Goal: Contribute content: Contribute content

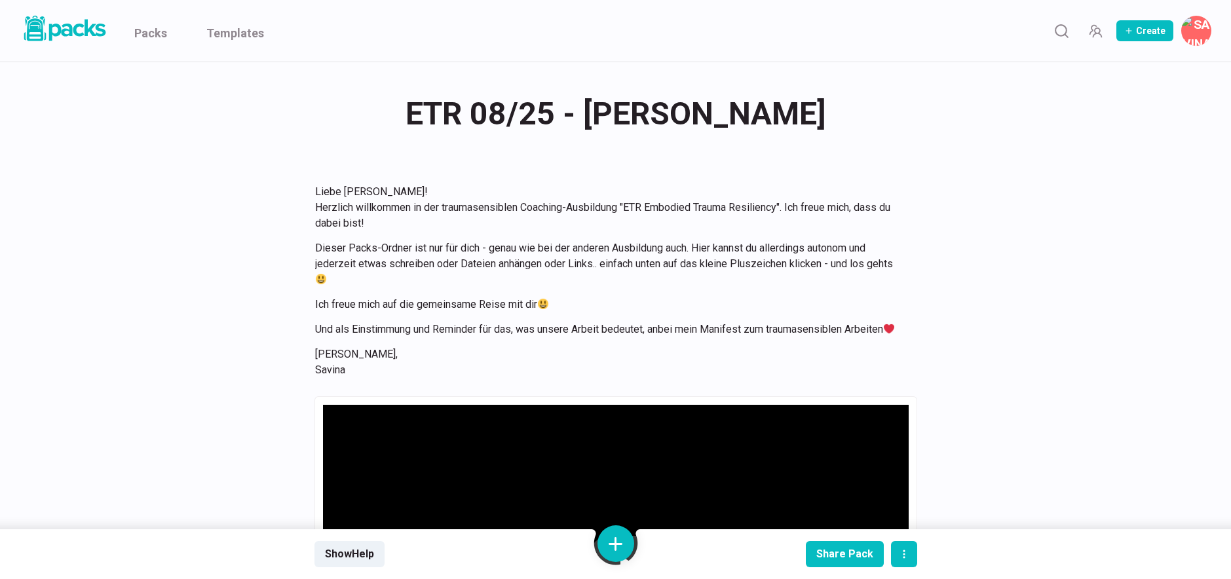
scroll to position [1594, 0]
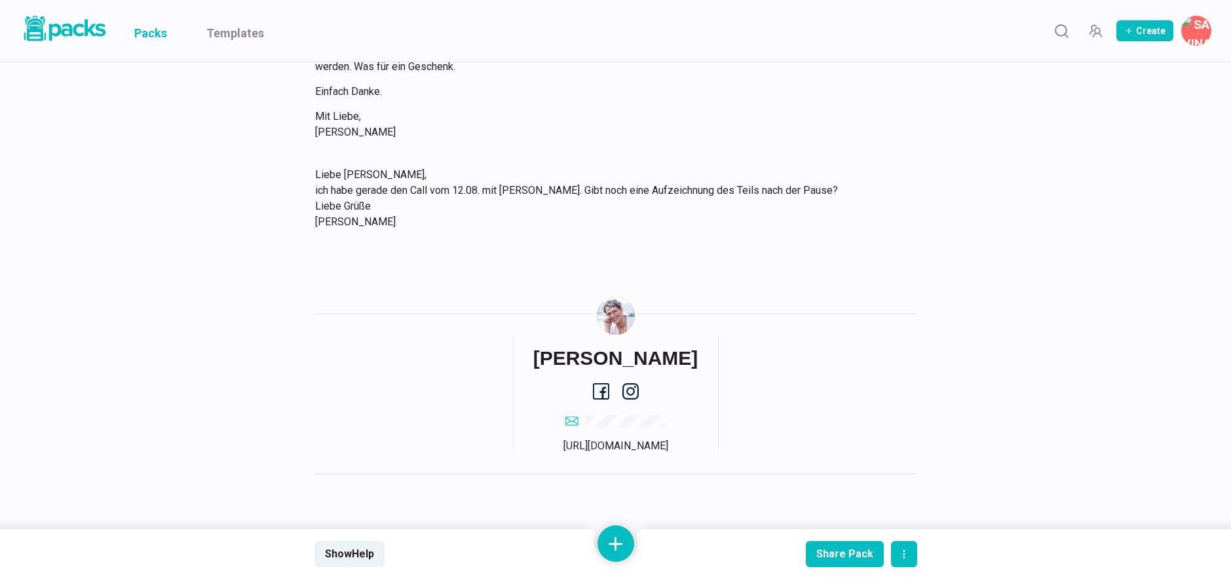
click at [151, 31] on link "Packs" at bounding box center [150, 31] width 33 height 62
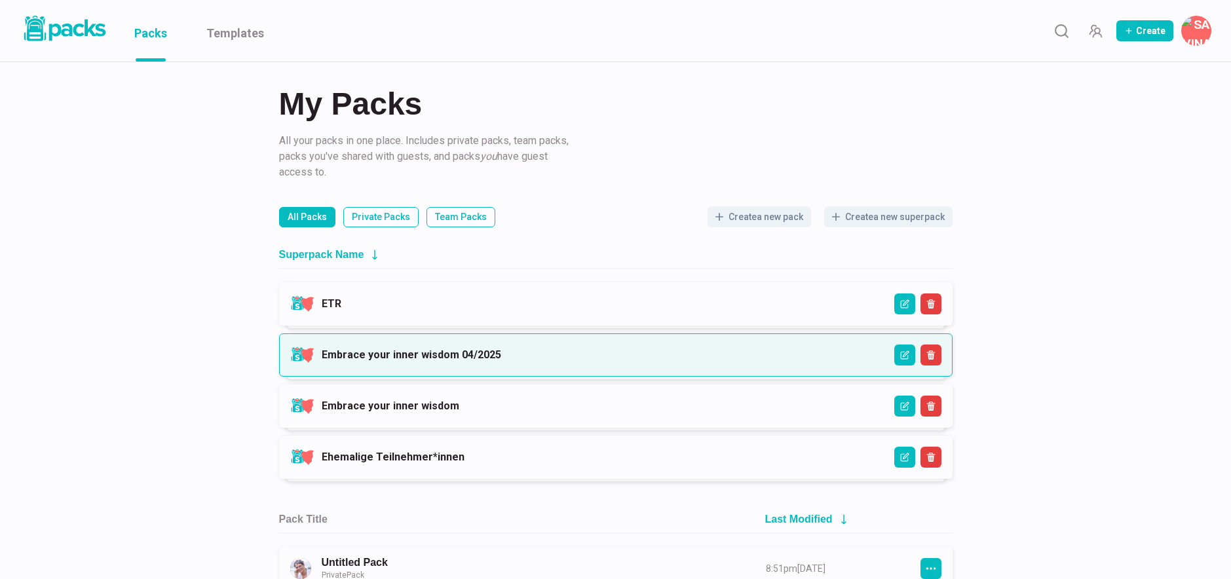
click at [407, 348] on link "Embrace your inner wisdom 04/2025" at bounding box center [411, 354] width 179 height 12
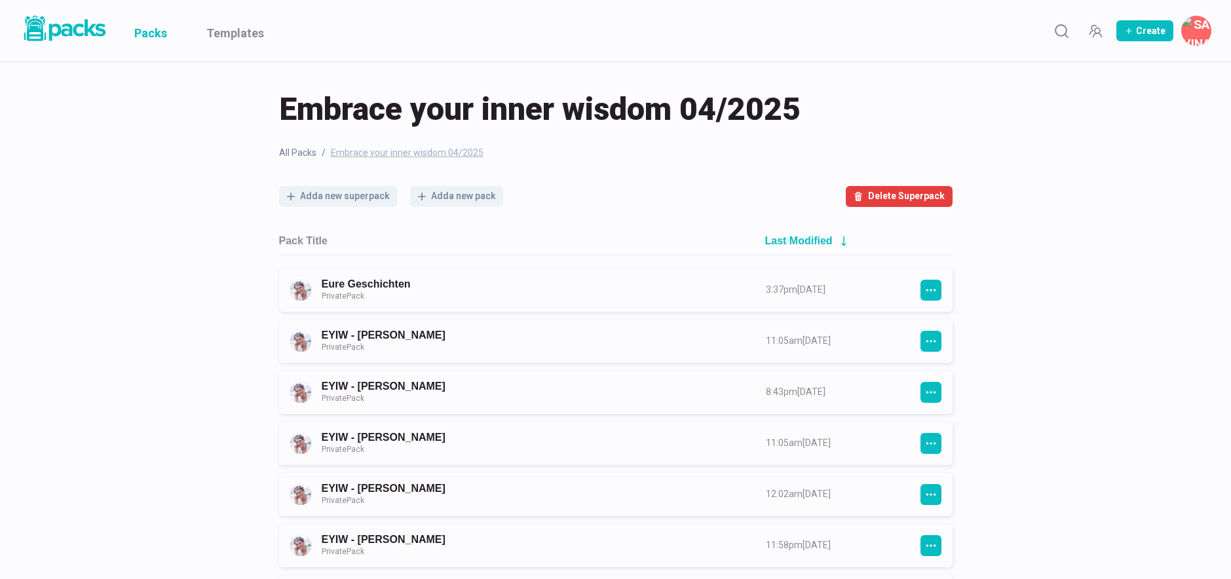
click at [147, 31] on link "Packs" at bounding box center [150, 31] width 33 height 62
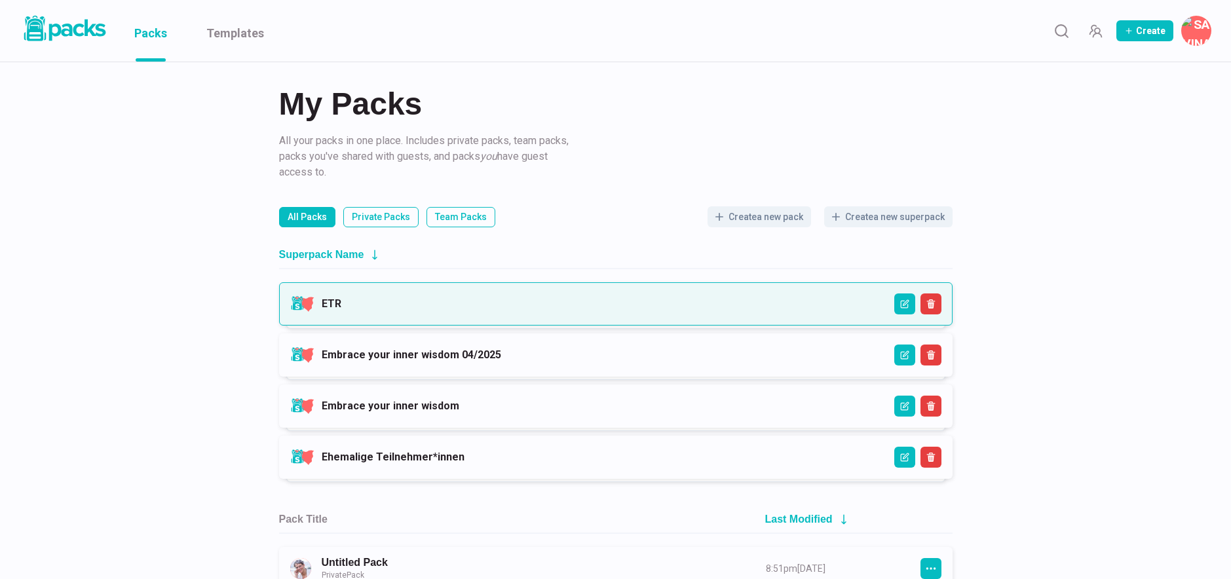
click at [341, 302] on link "ETR" at bounding box center [332, 303] width 20 height 12
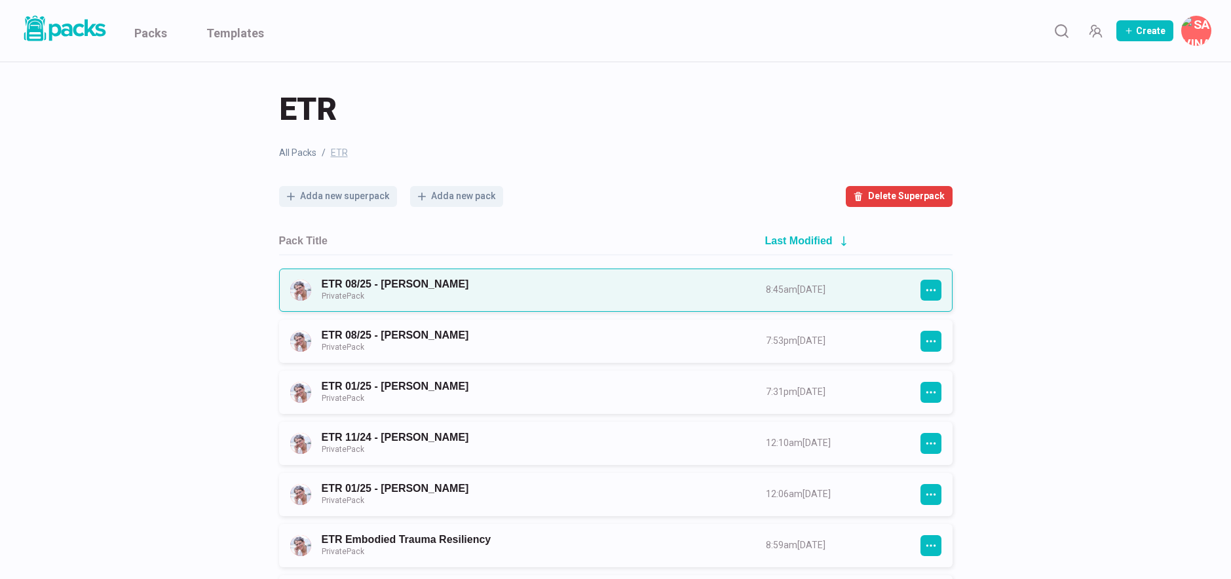
click at [462, 282] on link "ETR 08/25 - [PERSON_NAME] Private Pack" at bounding box center [532, 290] width 421 height 24
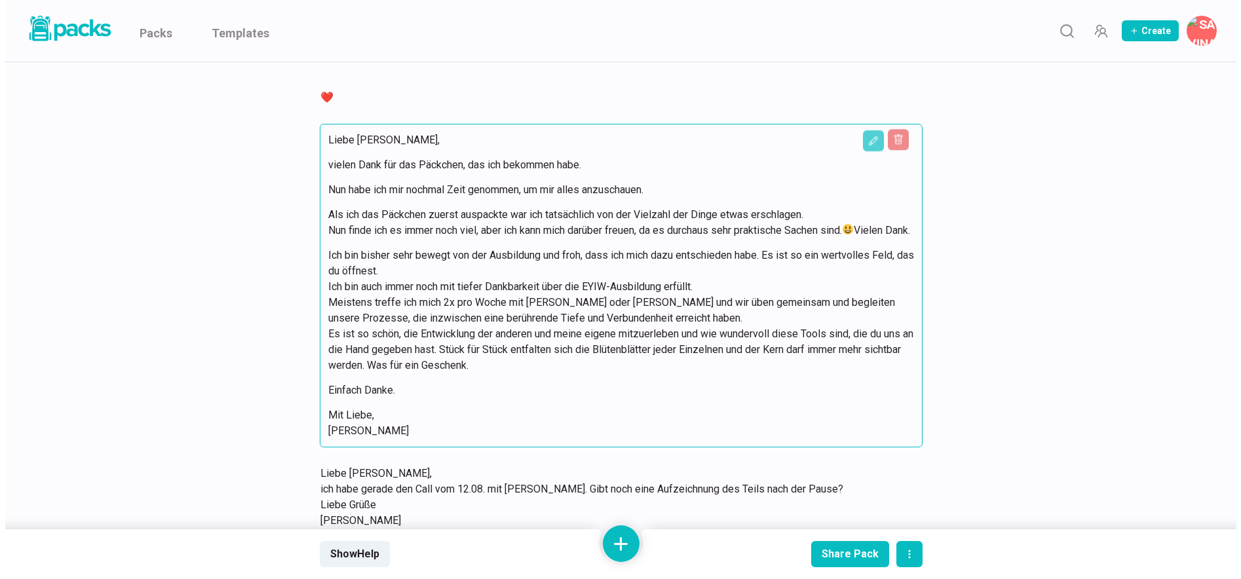
scroll to position [1594, 0]
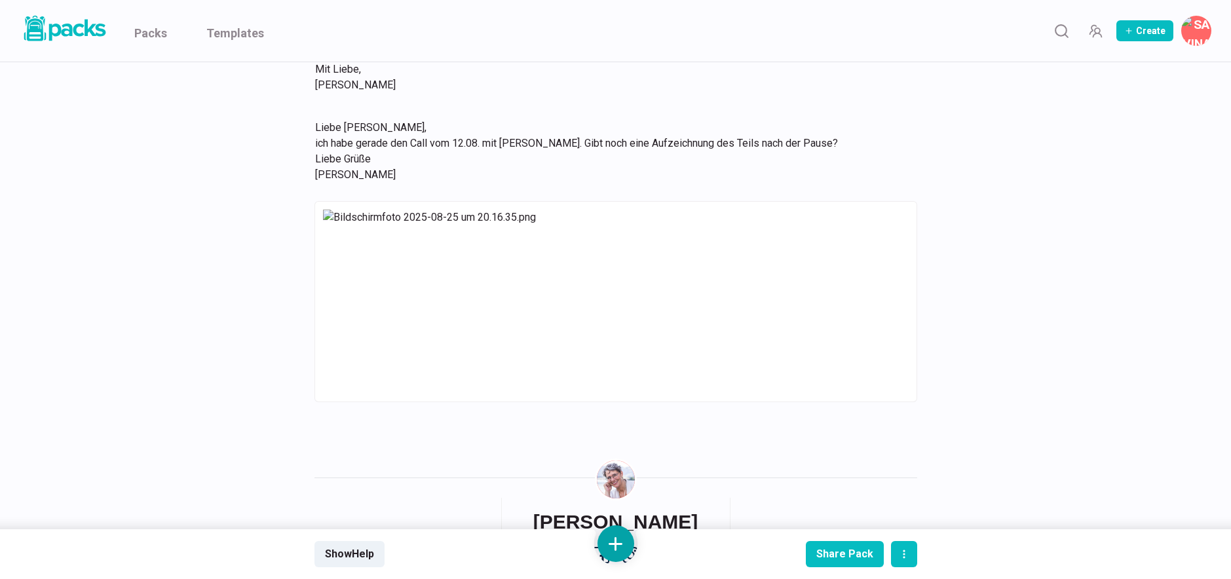
click at [612, 537] on button at bounding box center [615, 543] width 37 height 37
click at [612, 411] on button "Add text" at bounding box center [615, 406] width 117 height 32
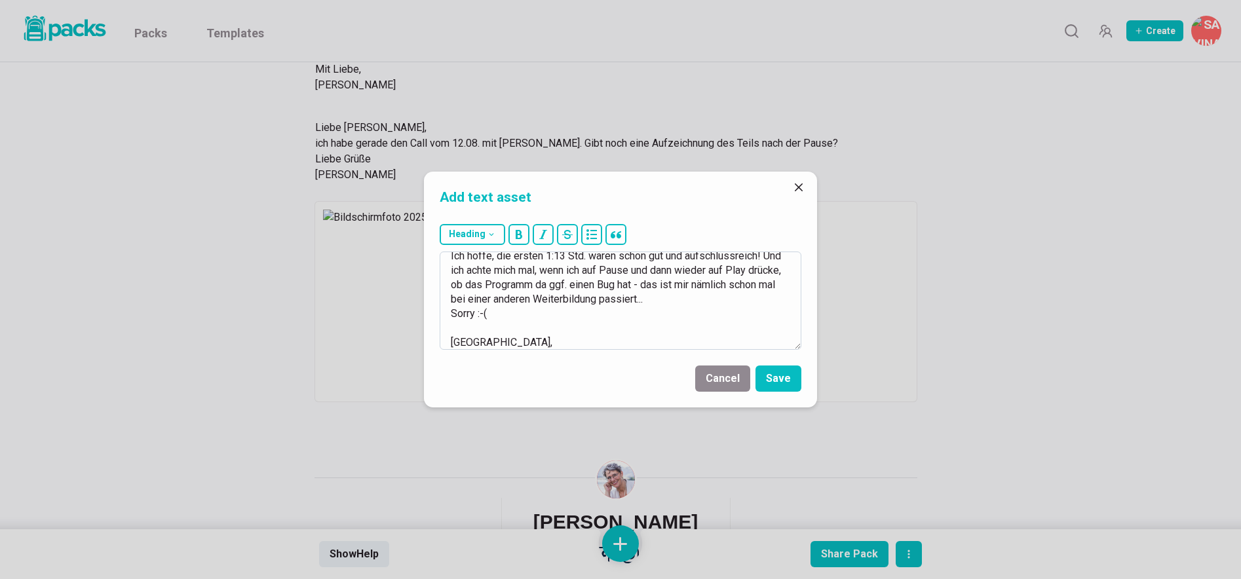
scroll to position [81, 0]
type textarea "Liebe [PERSON_NAME], das ist sehr schräg... ich hab gar nicht unterbrochen.. hi…"
click at [774, 378] on button "Save" at bounding box center [778, 378] width 46 height 26
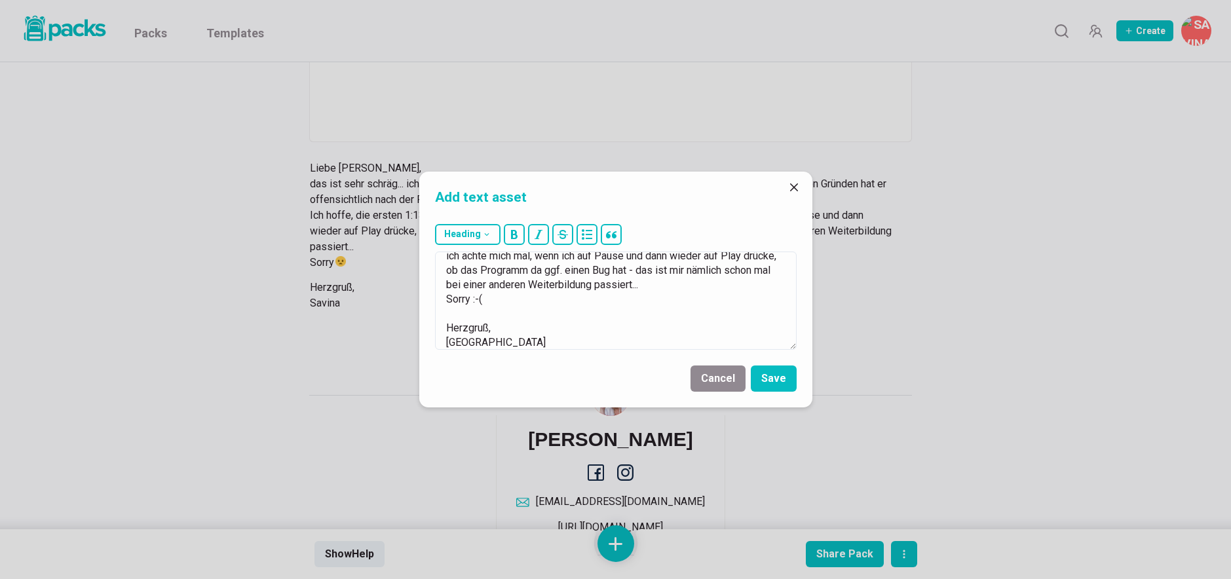
scroll to position [1884, 0]
